Goal: Task Accomplishment & Management: Use online tool/utility

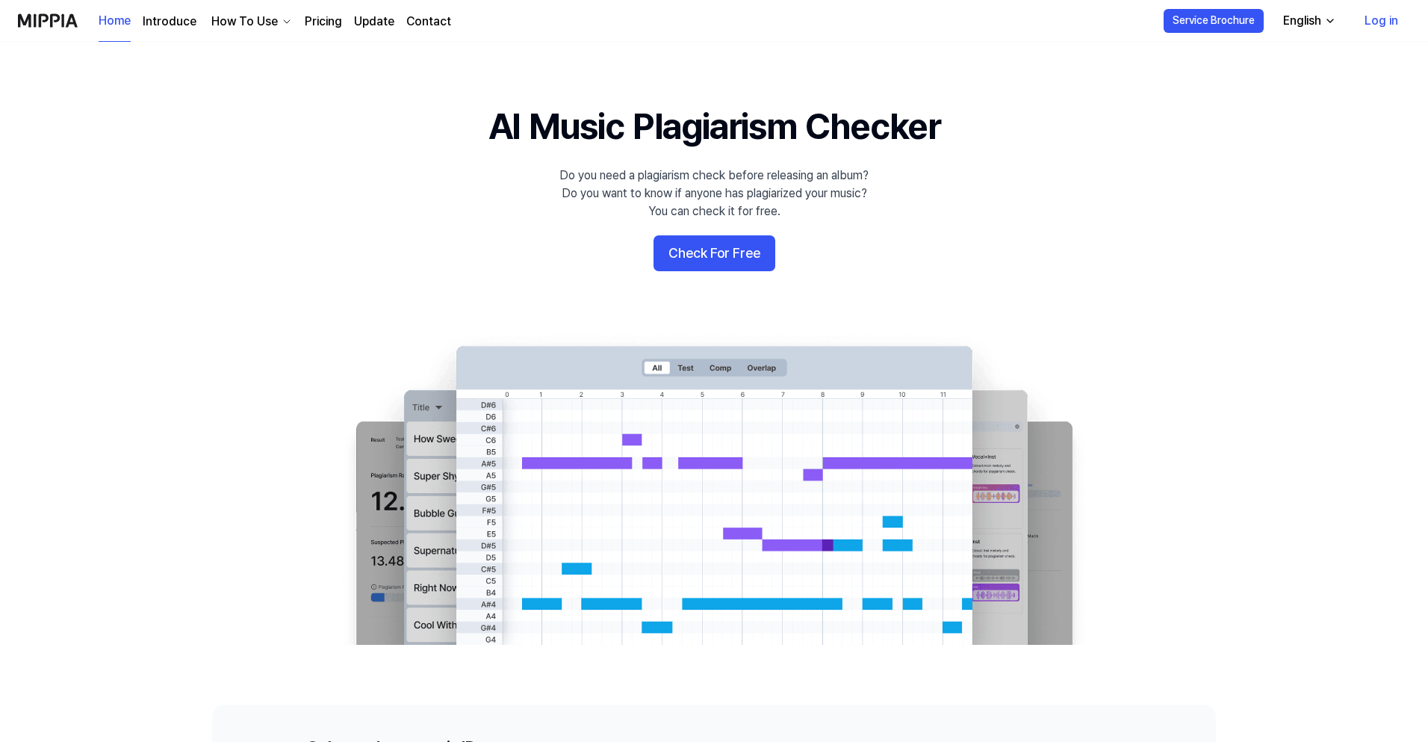
click at [679, 251] on button "Check For Free" at bounding box center [714, 253] width 122 height 36
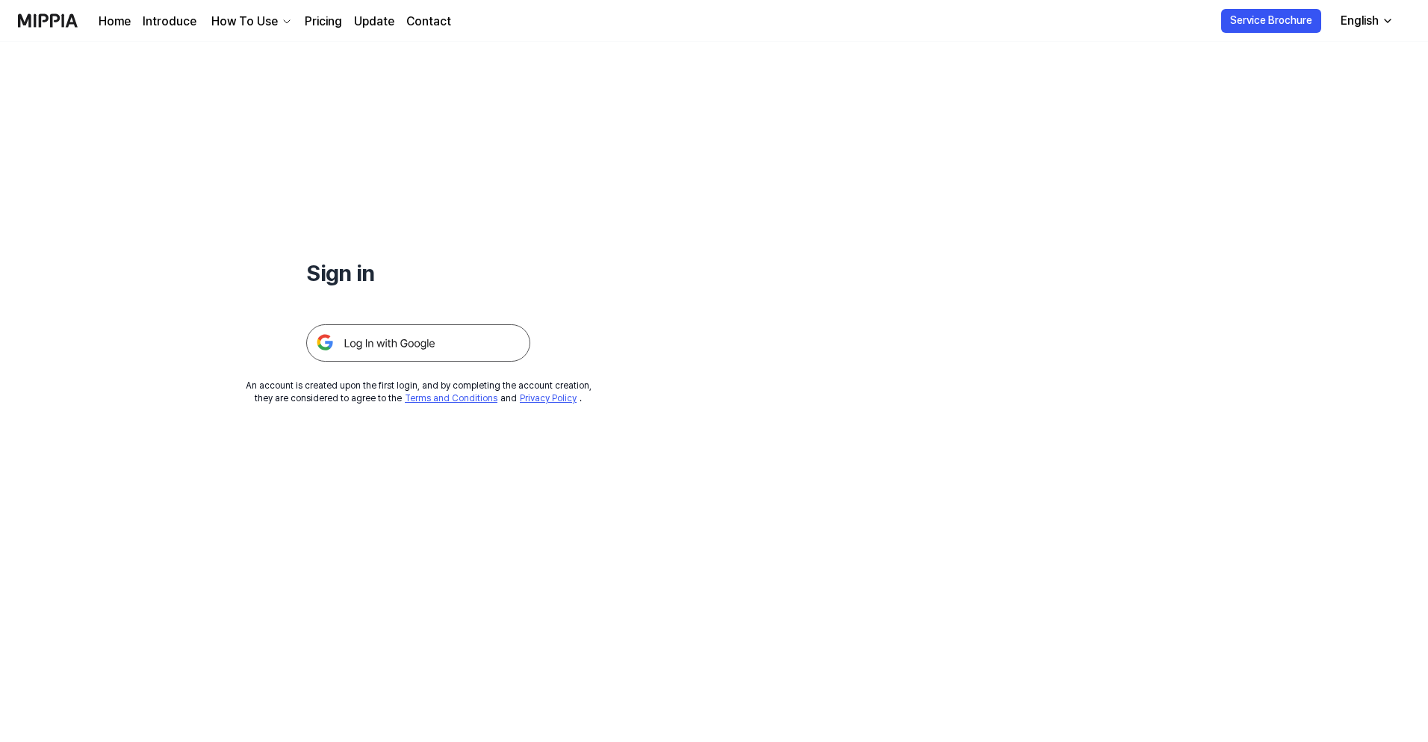
click at [361, 347] on img at bounding box center [418, 342] width 224 height 37
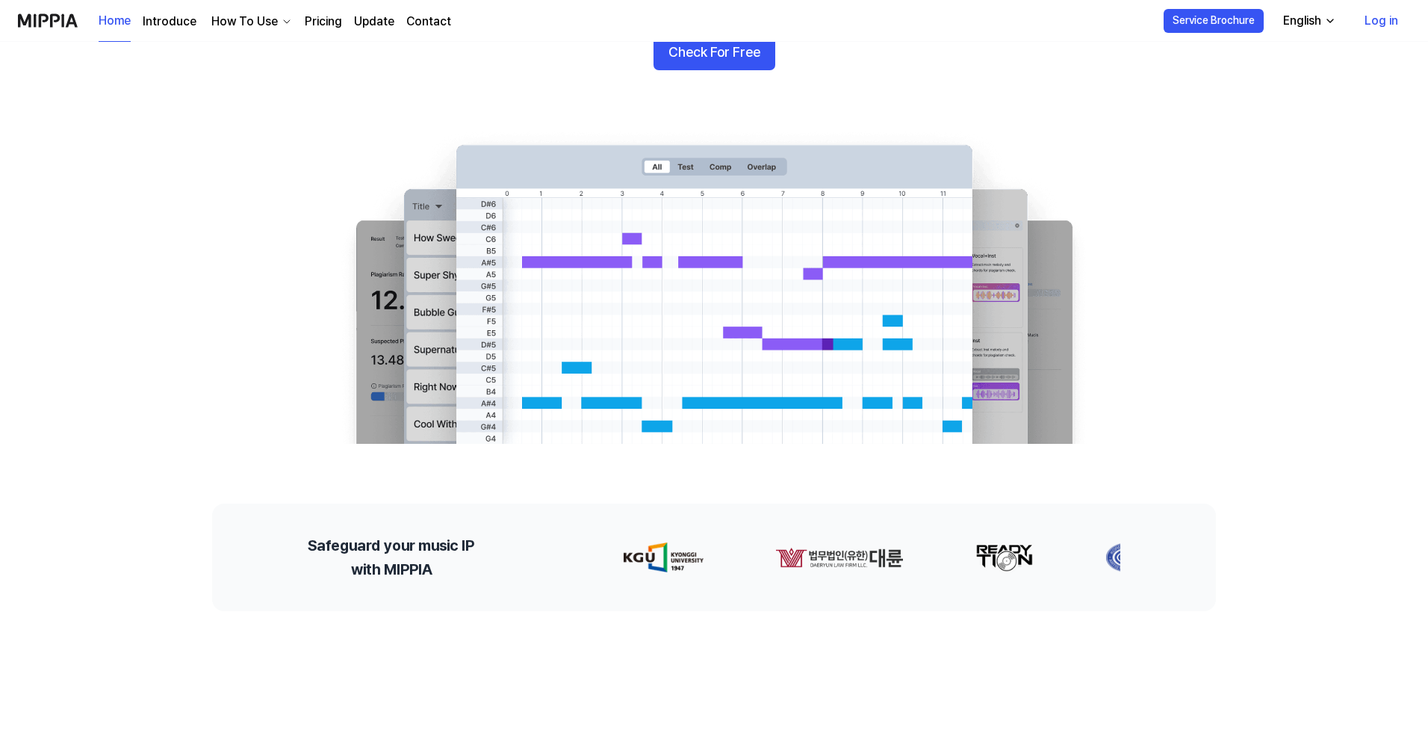
scroll to position [448, 0]
